Goal: Find specific fact: Find specific fact

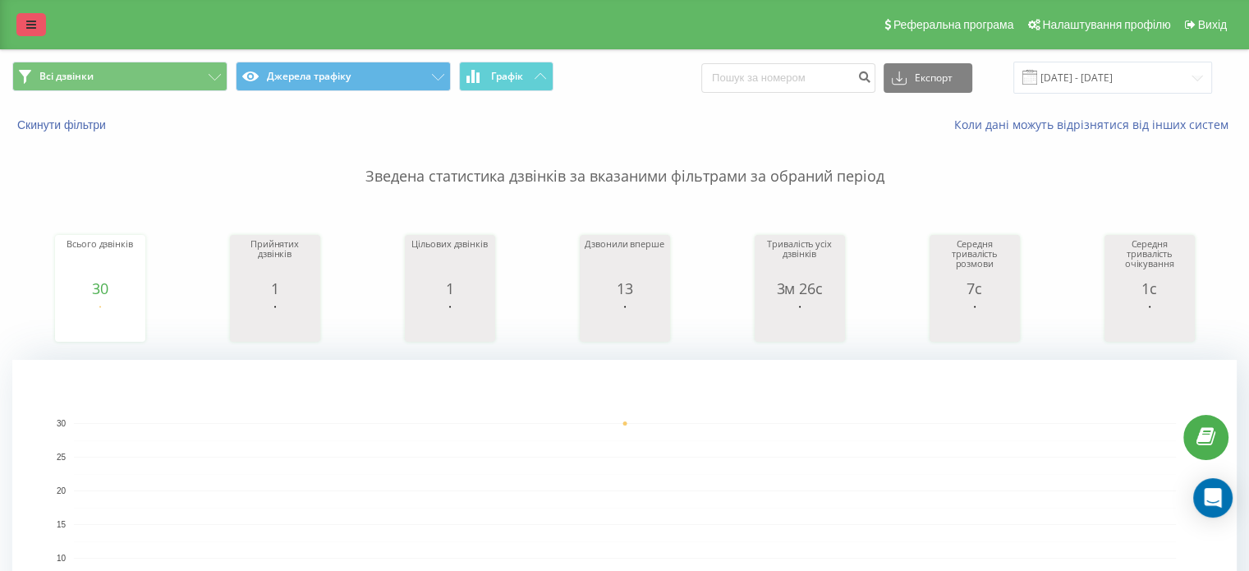
click at [34, 33] on link at bounding box center [31, 24] width 30 height 23
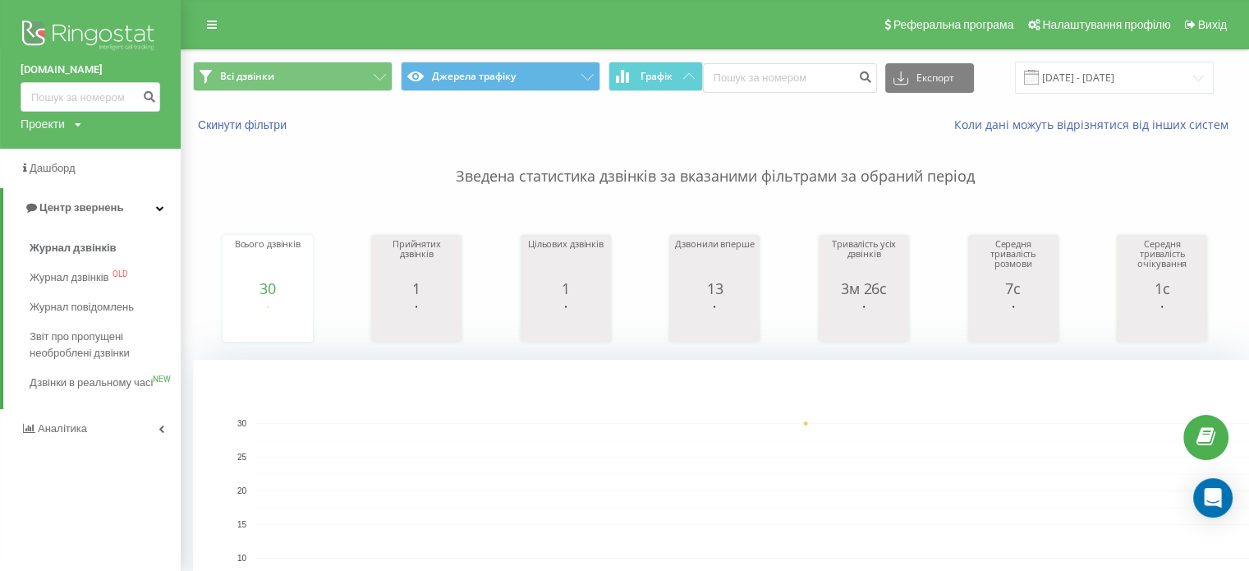
click at [286, 217] on div "Всього дзвінків 30 date totalCalls [DATE] [PHONE_NUMBER][DATE] Прийнятих дзвінк…" at bounding box center [715, 272] width 1044 height 141
click at [212, 17] on link at bounding box center [212, 24] width 30 height 23
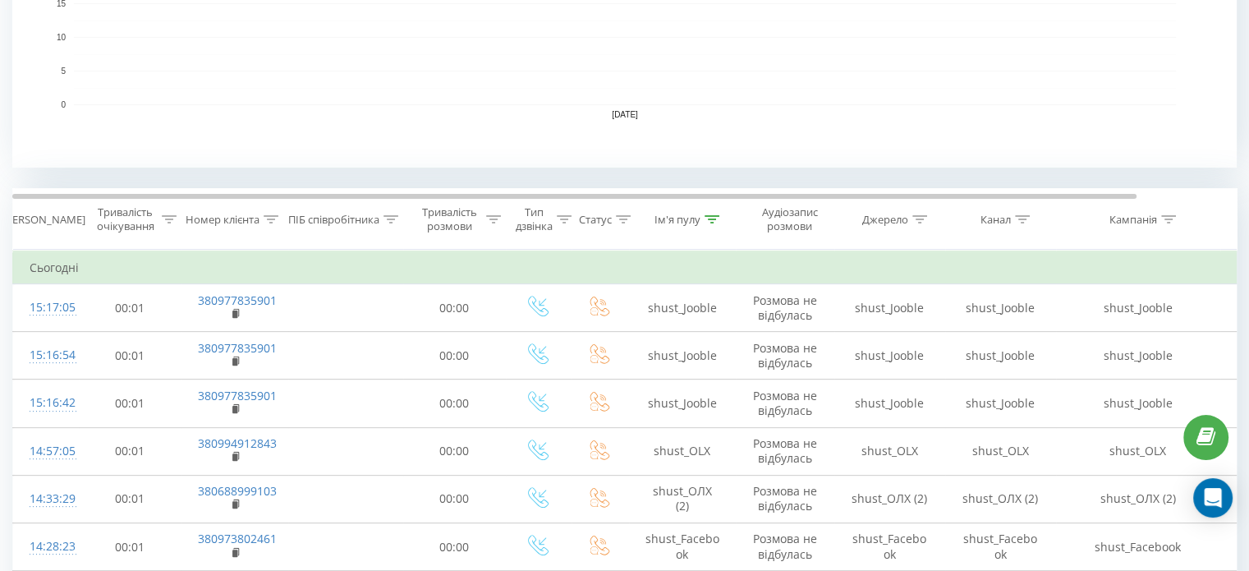
scroll to position [526, 0]
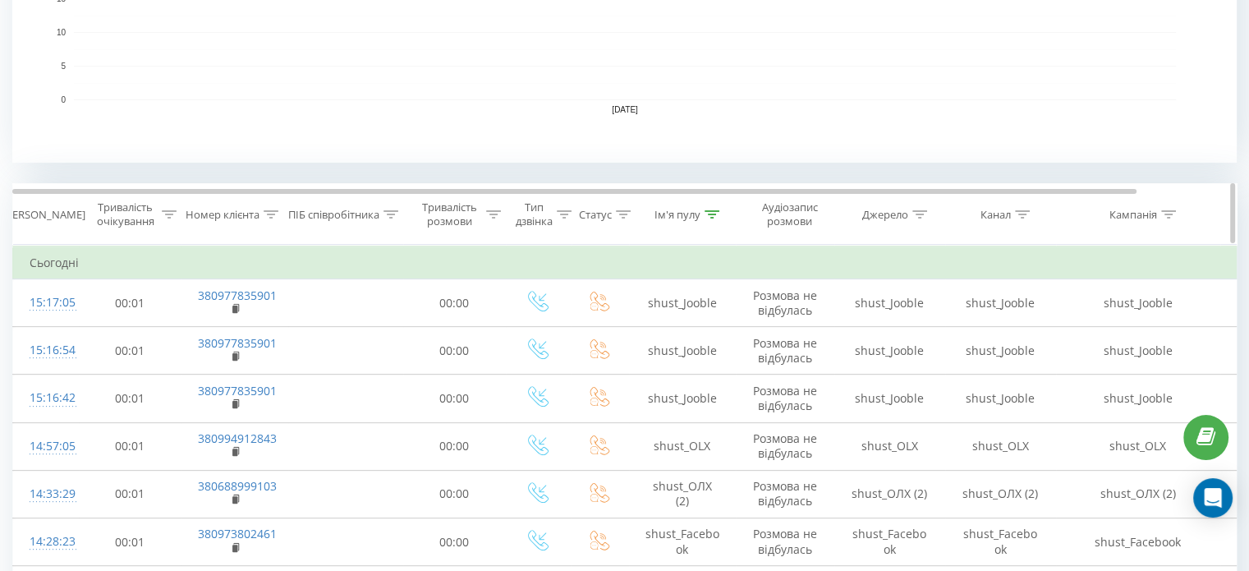
click at [387, 216] on icon at bounding box center [391, 214] width 15 height 8
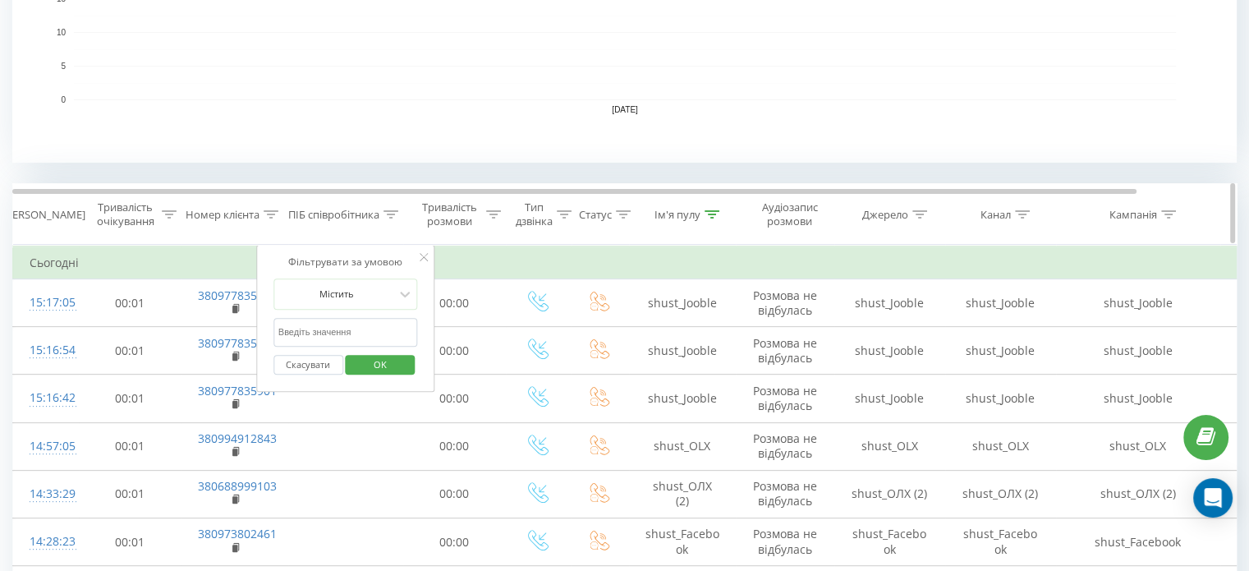
click at [713, 219] on div at bounding box center [712, 215] width 15 height 14
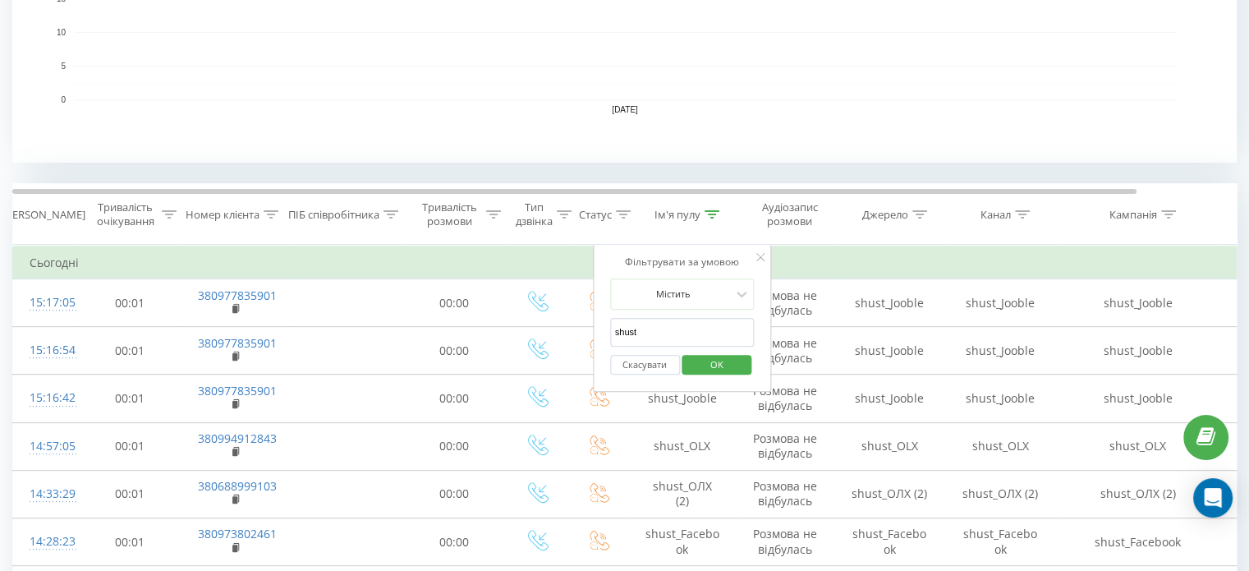
click at [674, 319] on input "shust" at bounding box center [682, 332] width 145 height 29
click button "OK" at bounding box center [718, 365] width 70 height 21
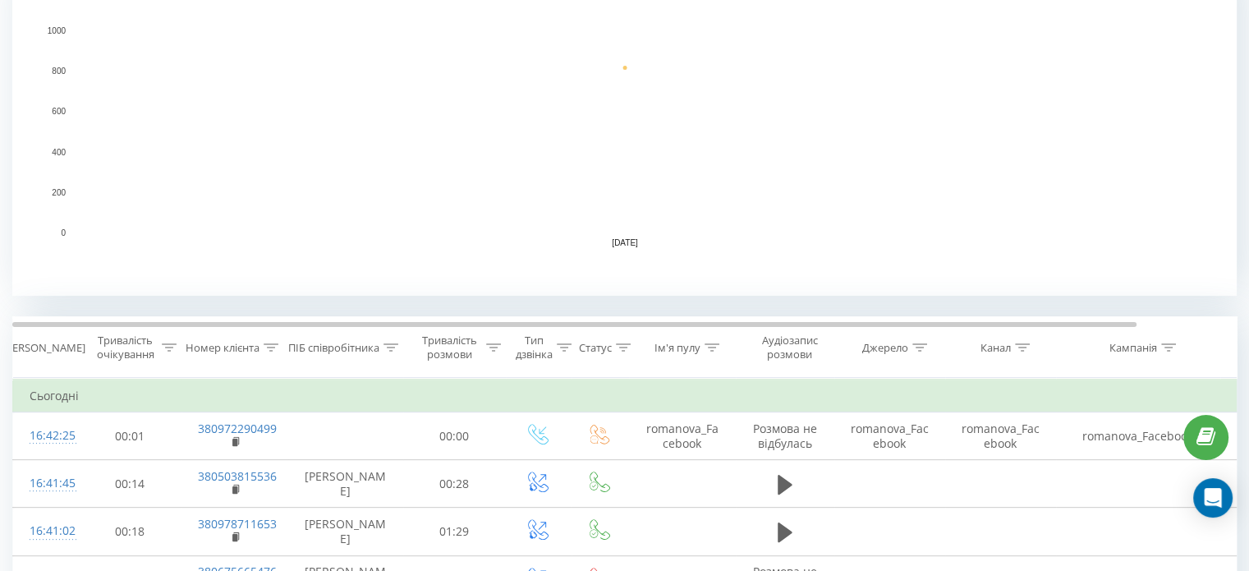
scroll to position [393, 0]
click at [393, 340] on div at bounding box center [391, 347] width 15 height 14
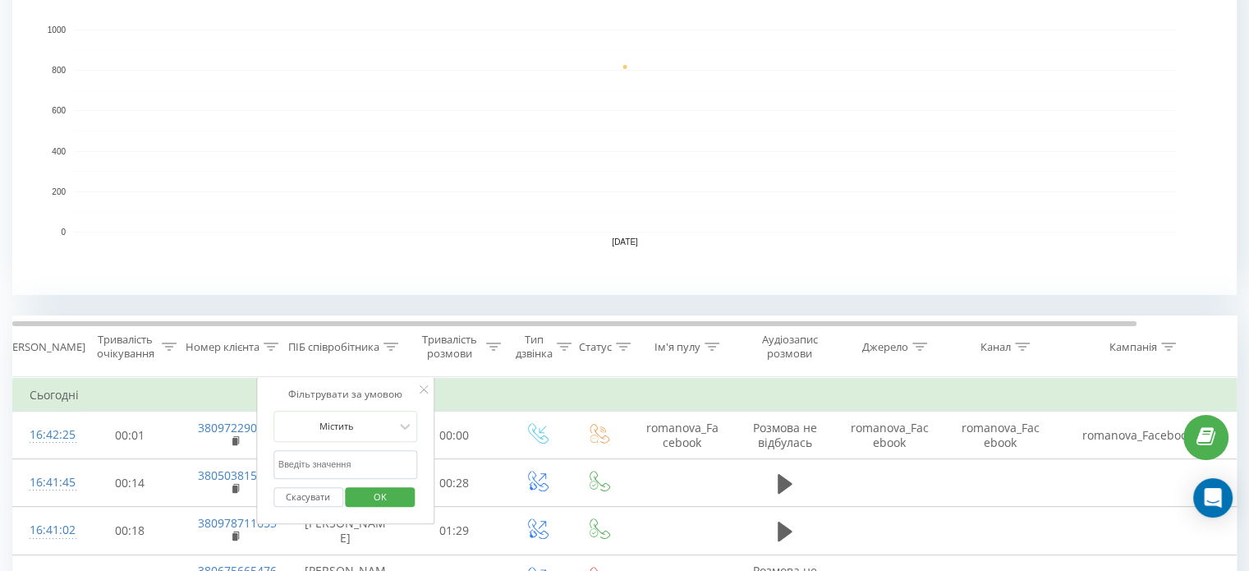
click at [323, 462] on input "text" at bounding box center [346, 464] width 145 height 29
type input "шуст"
click at [397, 494] on span "OK" at bounding box center [380, 496] width 46 height 25
